Goal: Find specific page/section

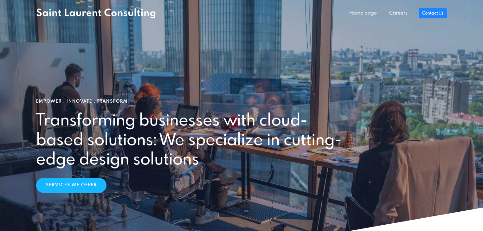
click at [365, 13] on link "Home page" at bounding box center [363, 13] width 40 height 13
click at [398, 10] on link "Careers" at bounding box center [398, 13] width 30 height 13
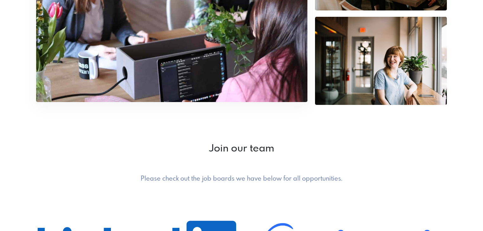
scroll to position [212, 0]
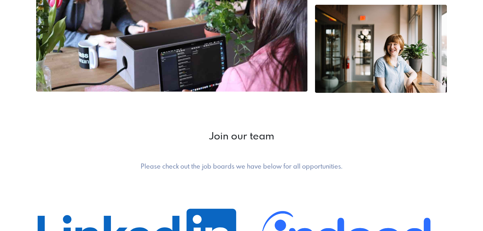
click at [192, 166] on h5 "Please check out the job boards we have below for all opportunities." at bounding box center [242, 167] width 308 height 8
click at [193, 170] on h5 "Please check out the job boards we have below for all opportunities." at bounding box center [242, 167] width 308 height 8
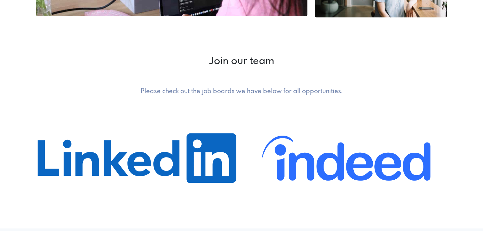
scroll to position [364, 0]
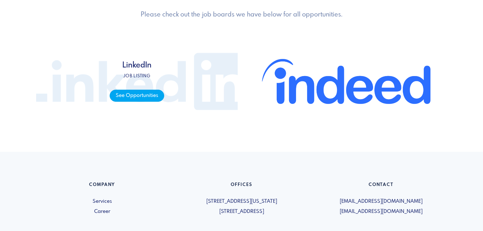
click at [156, 95] on span "See Opportunities" at bounding box center [137, 96] width 54 height 12
